Goal: Task Accomplishment & Management: Manage account settings

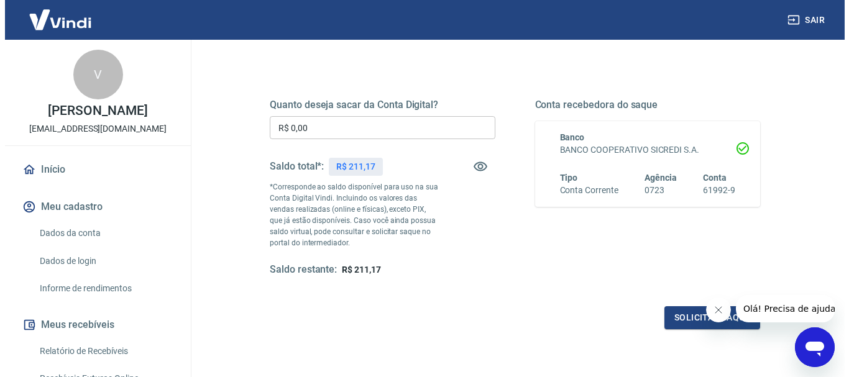
scroll to position [186, 0]
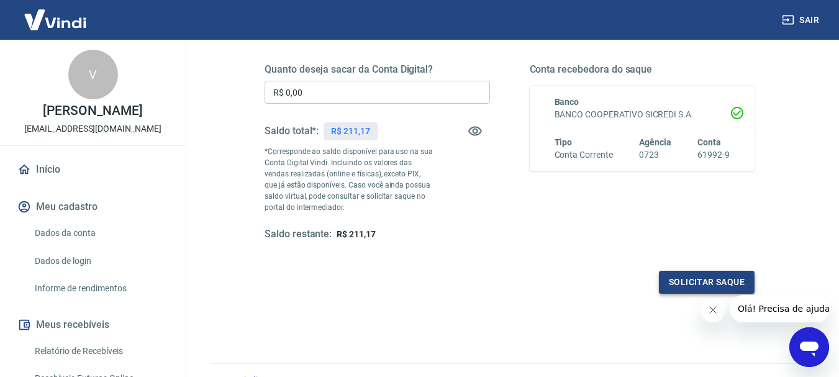
click at [672, 283] on button "Solicitar saque" at bounding box center [707, 282] width 96 height 23
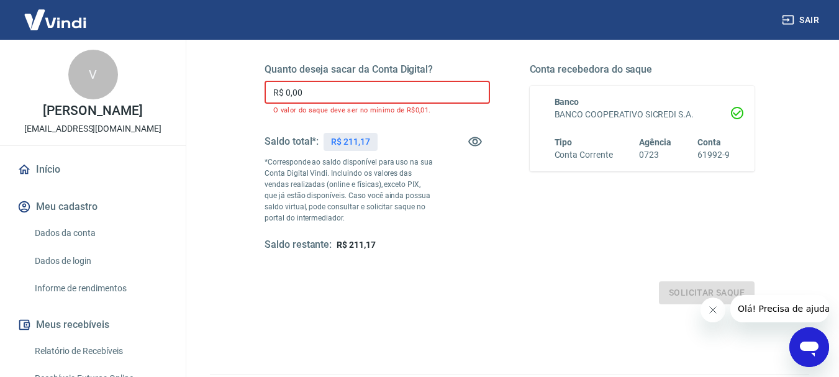
click at [374, 93] on input "R$ 0,00" at bounding box center [378, 92] width 226 height 23
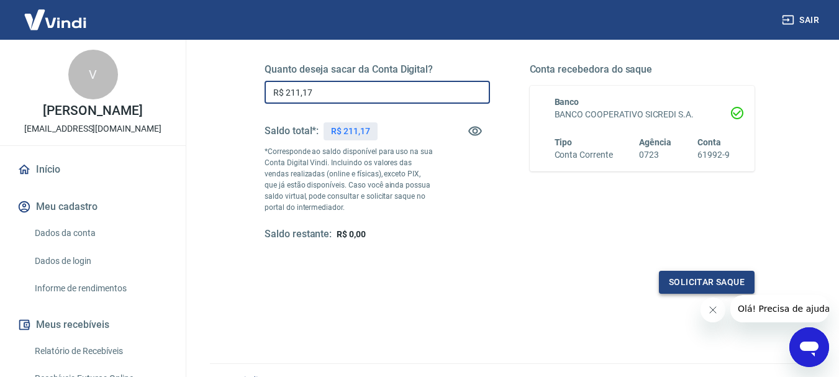
type input "R$ 211,17"
click at [733, 285] on button "Solicitar saque" at bounding box center [707, 282] width 96 height 23
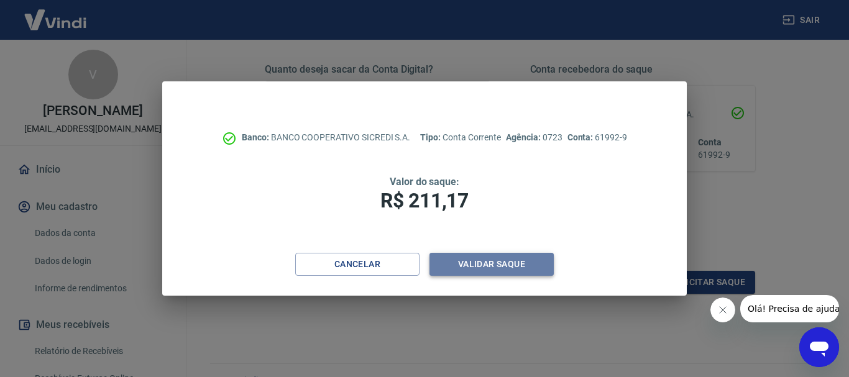
click at [492, 263] on button "Validar saque" at bounding box center [491, 264] width 124 height 23
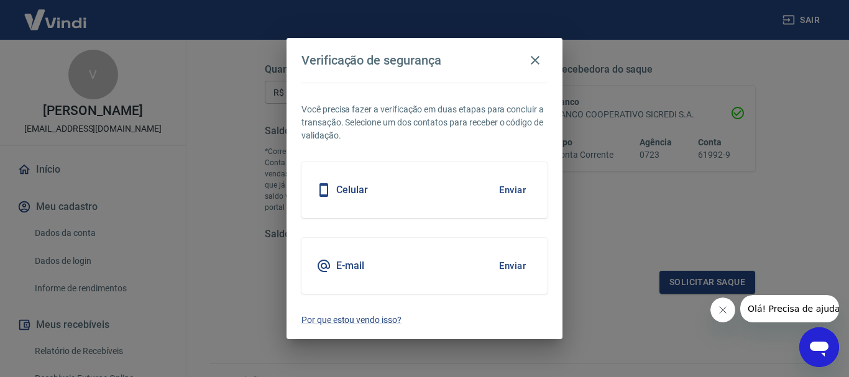
click at [502, 186] on button "Enviar" at bounding box center [512, 190] width 40 height 26
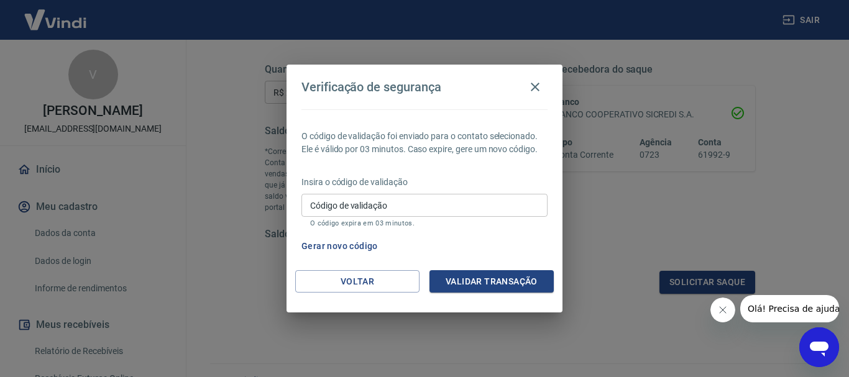
drag, startPoint x: 436, startPoint y: 213, endPoint x: 440, endPoint y: 208, distance: 7.1
click at [436, 213] on input "Código de validação" at bounding box center [424, 205] width 246 height 23
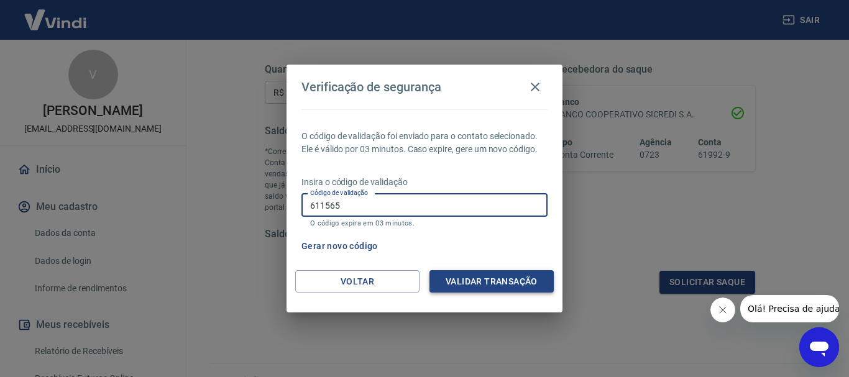
type input "611565"
click at [470, 278] on button "Validar transação" at bounding box center [491, 281] width 124 height 23
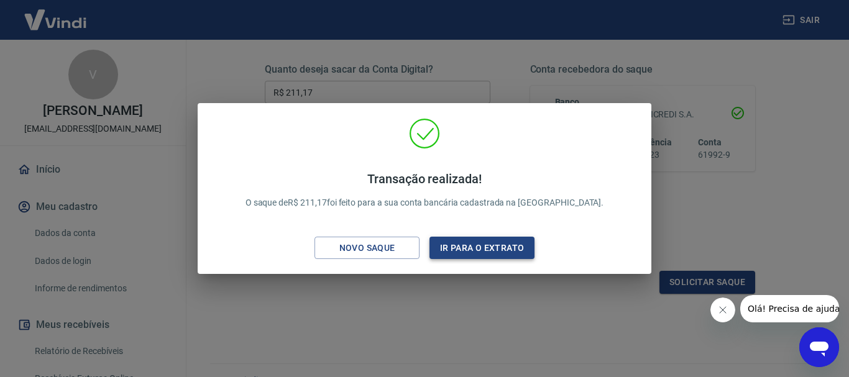
click at [523, 245] on button "Ir para o extrato" at bounding box center [481, 248] width 105 height 23
